Goal: Information Seeking & Learning: Learn about a topic

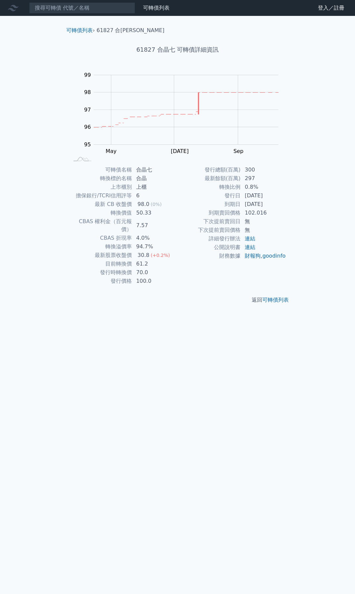
drag, startPoint x: 106, startPoint y: 168, endPoint x: 274, endPoint y: 204, distance: 172.4
click at [274, 204] on div "可轉債名稱 合晶七 轉換標的名稱 合晶 上市櫃別 上櫃 擔保銀行/TCRI信用評等 6 最新 CB 收盤價 98.0 (0%) 轉換價值 50.33 CBAS…" at bounding box center [177, 225] width 233 height 120
copy div "可轉債名稱 合晶七 轉換標的名稱 合晶 上市櫃別 上櫃 擔保銀行/TCRI信用評等 6 最新 CB 收盤價 98.0 (0%) 轉換價值 50.33 CBAS…"
drag, startPoint x: 106, startPoint y: 169, endPoint x: 273, endPoint y: 203, distance: 171.0
click at [273, 203] on div "可轉債名稱 嘉晶五 轉換標的名稱 嘉晶 上市櫃別 上市 擔保銀行/TCRI信用評等 6 最新 CB 收盤價 106.95 (0%) 轉換價值 75.21 CB…" at bounding box center [177, 225] width 233 height 120
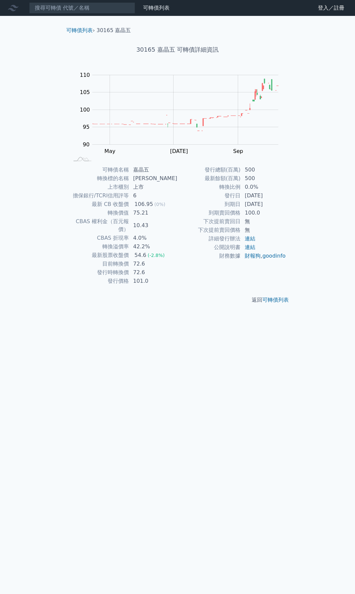
copy div "可轉債名稱 嘉晶五 轉換標的名稱 嘉晶 上市櫃別 上市 擔保銀行/TCRI信用評等 6 最新 CB 收盤價 106.95 (0%) 轉換價值 75.21 CB…"
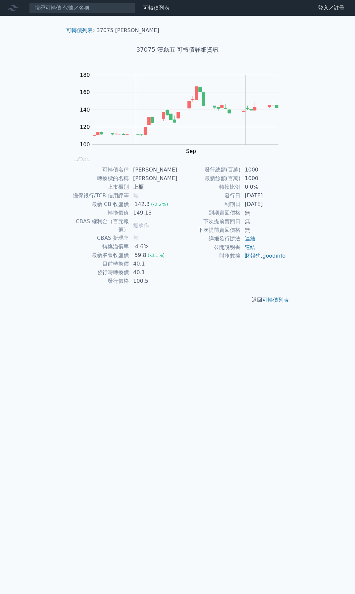
drag, startPoint x: 106, startPoint y: 169, endPoint x: 274, endPoint y: 206, distance: 172.7
click at [274, 206] on div "可轉債名稱 [PERSON_NAME] 轉換標的名稱 [PERSON_NAME] 上市櫃別 上櫃 擔保銀行/TCRI信用評等 無 最新 CB 收盤價 142.…" at bounding box center [177, 225] width 233 height 120
click at [171, 218] on td "無承作" at bounding box center [153, 225] width 48 height 17
click at [106, 170] on td "可轉債名稱" at bounding box center [99, 169] width 60 height 9
drag, startPoint x: 106, startPoint y: 168, endPoint x: 273, endPoint y: 203, distance: 171.2
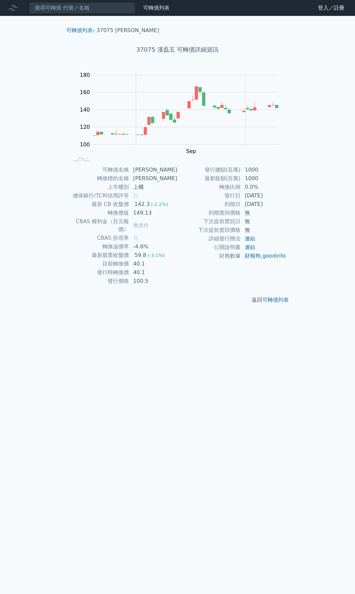
click at [273, 203] on div "可轉債名稱 [PERSON_NAME] 轉換標的名稱 [PERSON_NAME] 上市櫃別 上櫃 擔保銀行/TCRI信用評等 無 最新 CB 收盤價 142.…" at bounding box center [177, 225] width 233 height 120
copy div "可轉債名稱 漢磊五 轉換標的名稱 漢磊 上市櫃別 上櫃 擔保銀行/TCRI信用評等 無 最新 CB 收盤價 142.3 (-2.2%) 轉換價值 149.13…"
